Goal: Check status: Check status

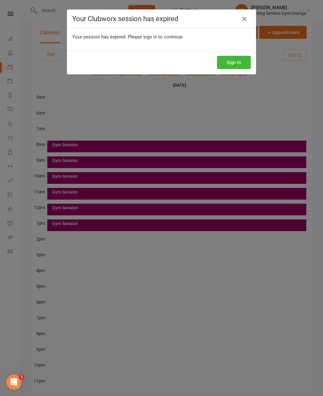
click at [254, 20] on div "Your Clubworx session has expired" at bounding box center [161, 19] width 189 height 18
click at [241, 23] on link at bounding box center [244, 19] width 10 height 10
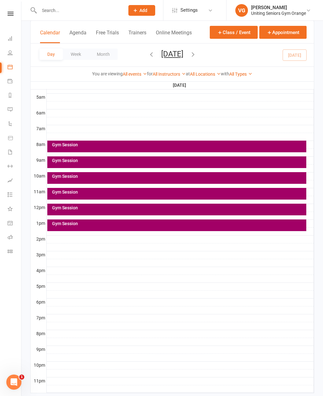
click at [75, 178] on div "Gym Session" at bounding box center [179, 176] width 254 height 4
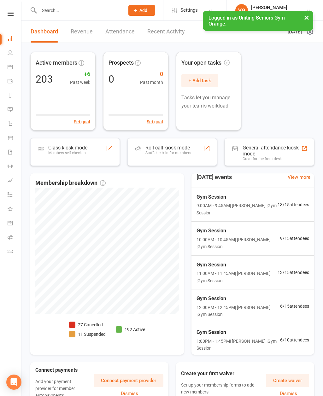
scroll to position [7, 0]
click at [14, 60] on link "People" at bounding box center [15, 53] width 14 height 14
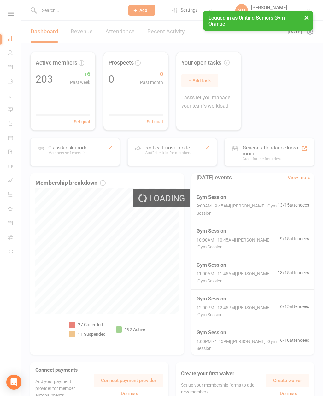
select select "100"
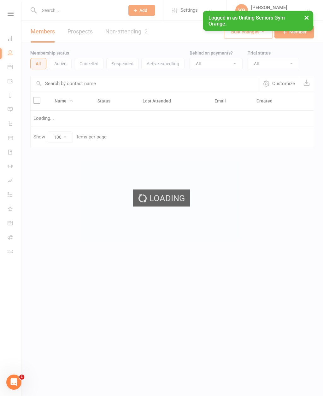
click at [13, 73] on div "Loading" at bounding box center [161, 198] width 323 height 396
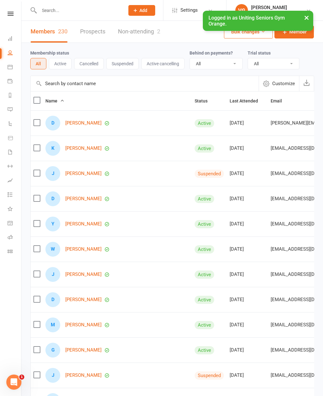
click at [15, 73] on link "Calendar" at bounding box center [15, 68] width 14 height 14
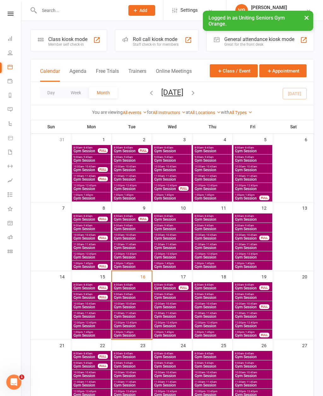
click at [140, 280] on div "16" at bounding box center [145, 276] width 11 height 10
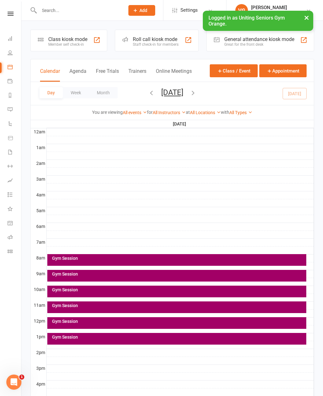
click at [106, 292] on div "Gym Session" at bounding box center [179, 290] width 254 height 4
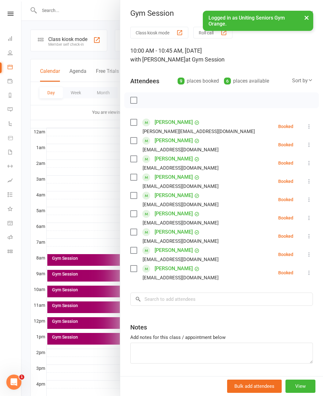
click at [61, 310] on div at bounding box center [172, 198] width 302 height 396
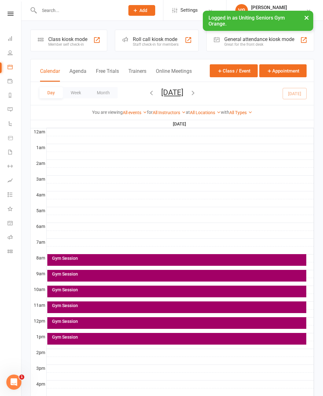
click at [53, 306] on div "Gym Session" at bounding box center [179, 305] width 254 height 4
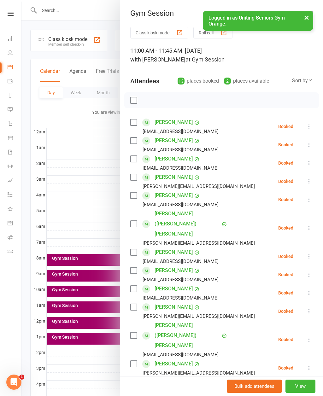
click at [64, 324] on div at bounding box center [172, 198] width 302 height 396
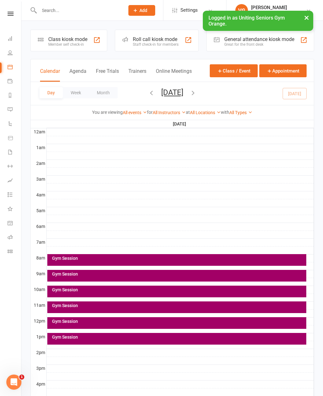
click at [66, 322] on div "Gym Session" at bounding box center [179, 321] width 254 height 4
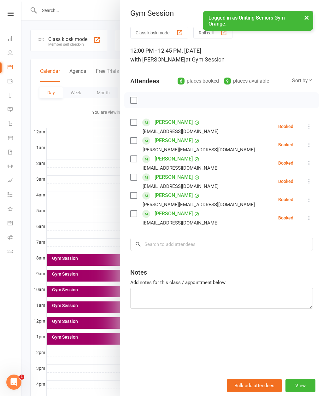
click at [70, 341] on div at bounding box center [172, 198] width 302 height 396
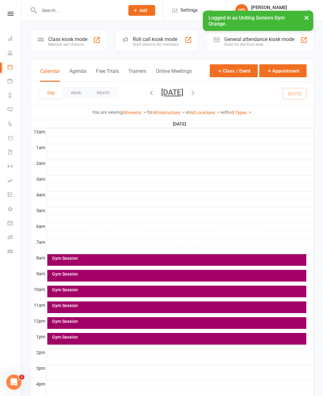
click at [75, 340] on div "Gym Session" at bounding box center [176, 339] width 259 height 12
